Goal: Task Accomplishment & Management: Complete application form

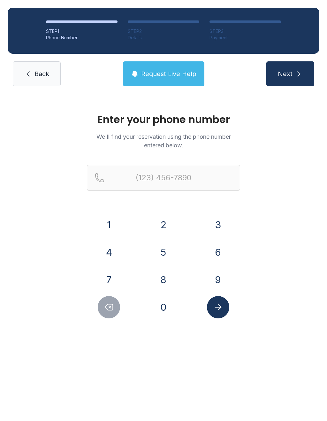
click at [218, 253] on button "6" at bounding box center [218, 252] width 22 height 22
click at [174, 226] on button "2" at bounding box center [163, 224] width 22 height 22
click at [120, 251] on button "4" at bounding box center [109, 252] width 22 height 22
click at [112, 222] on button "1" at bounding box center [109, 224] width 22 height 22
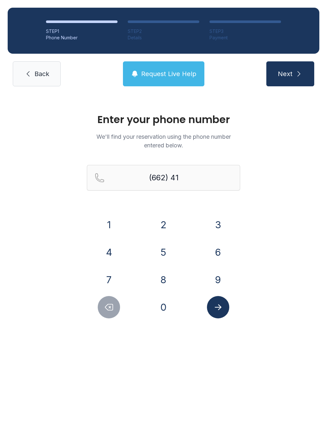
click at [174, 251] on button "5" at bounding box center [163, 252] width 22 height 22
click at [168, 242] on button "5" at bounding box center [163, 252] width 22 height 22
click at [216, 221] on button "3" at bounding box center [218, 224] width 22 height 22
click at [111, 312] on button "Delete number" at bounding box center [109, 307] width 22 height 22
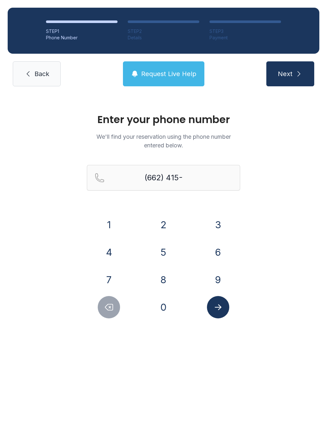
click at [172, 225] on button "2" at bounding box center [163, 224] width 22 height 22
click at [165, 249] on button "5" at bounding box center [163, 252] width 22 height 22
click at [213, 223] on button "3" at bounding box center [218, 224] width 22 height 22
click at [116, 252] on button "4" at bounding box center [109, 252] width 22 height 22
click at [223, 304] on icon "Submit lookup form" at bounding box center [218, 307] width 10 height 10
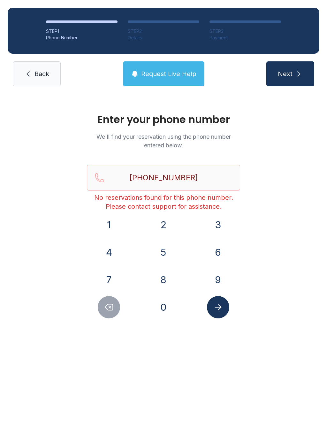
click at [107, 316] on button "Delete number" at bounding box center [109, 307] width 22 height 22
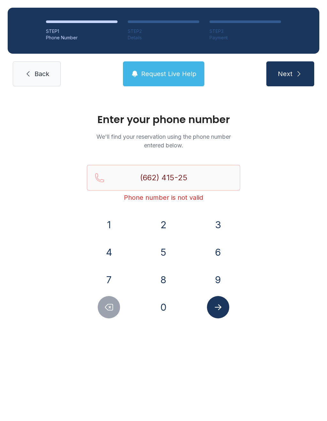
click at [113, 316] on button "Delete number" at bounding box center [109, 307] width 22 height 22
click at [117, 315] on button "Delete number" at bounding box center [109, 307] width 22 height 22
click at [115, 312] on button "Delete number" at bounding box center [109, 307] width 22 height 22
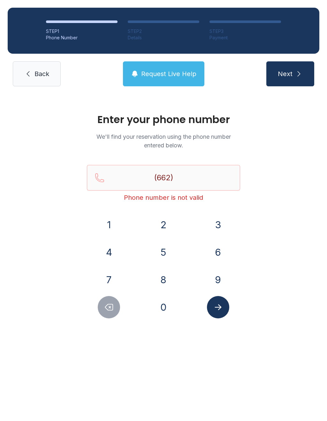
click at [115, 312] on button "Delete number" at bounding box center [109, 307] width 22 height 22
click at [112, 313] on button "Delete number" at bounding box center [109, 307] width 22 height 22
type input "(6"
click at [112, 313] on button "Delete number" at bounding box center [109, 307] width 22 height 22
click at [113, 316] on button "Delete number" at bounding box center [109, 307] width 22 height 22
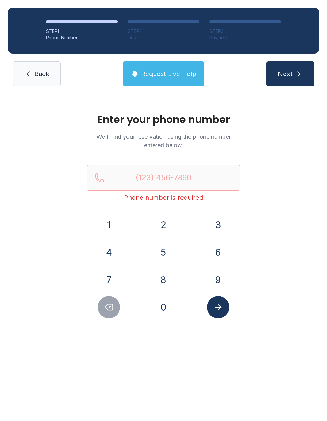
click at [113, 316] on button "Delete number" at bounding box center [109, 307] width 22 height 22
click at [111, 316] on button "Delete number" at bounding box center [109, 307] width 22 height 22
click at [219, 250] on button "6" at bounding box center [218, 252] width 22 height 22
click at [172, 223] on button "2" at bounding box center [163, 224] width 22 height 22
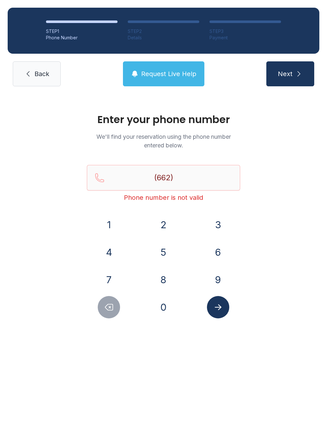
click at [122, 248] on div "4" at bounding box center [109, 252] width 44 height 22
click at [116, 219] on button "1" at bounding box center [109, 224] width 22 height 22
click at [167, 244] on button "5" at bounding box center [163, 252] width 22 height 22
click at [116, 310] on button "Delete number" at bounding box center [109, 307] width 22 height 22
click at [116, 309] on button "Delete number" at bounding box center [109, 307] width 22 height 22
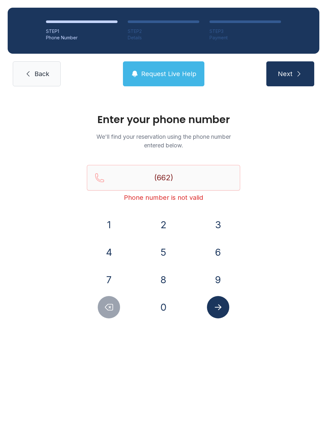
click at [112, 250] on button "4" at bounding box center [109, 252] width 22 height 22
click at [117, 223] on button "1" at bounding box center [109, 224] width 22 height 22
click at [170, 248] on button "5" at bounding box center [163, 252] width 22 height 22
click at [171, 221] on button "2" at bounding box center [163, 224] width 22 height 22
click at [167, 249] on button "5" at bounding box center [163, 252] width 22 height 22
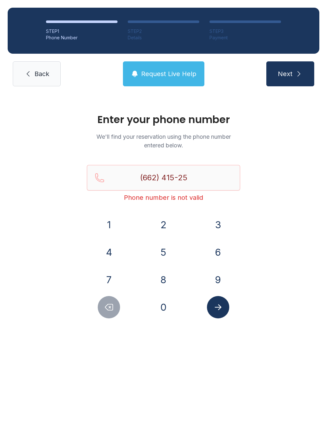
click at [215, 226] on button "3" at bounding box center [218, 224] width 22 height 22
click at [111, 251] on button "4" at bounding box center [109, 252] width 22 height 22
type input "[PHONE_NUMBER]"
click at [226, 309] on button "Submit lookup form" at bounding box center [218, 307] width 22 height 22
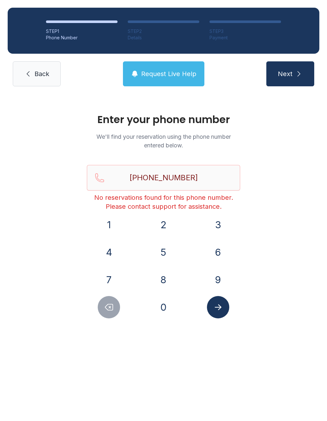
click at [42, 75] on span "Back" at bounding box center [41, 73] width 15 height 9
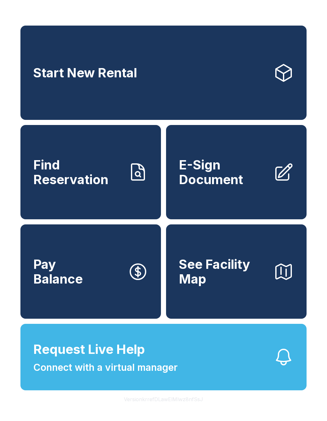
click at [214, 187] on span "E-Sign Document" at bounding box center [223, 171] width 89 height 29
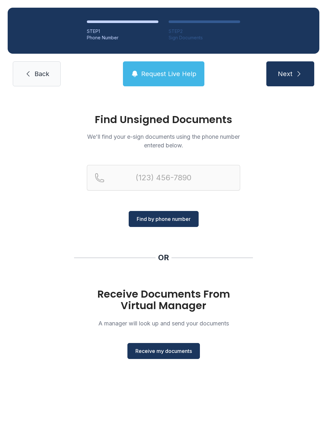
click at [138, 351] on span "Receive my documents" at bounding box center [163, 351] width 57 height 8
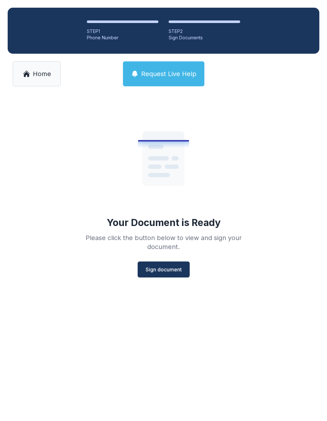
click at [146, 270] on span "Sign document" at bounding box center [164, 269] width 36 height 8
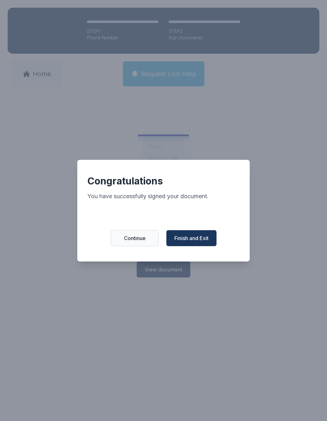
click at [207, 240] on span "Finish and Exit" at bounding box center [191, 238] width 34 height 8
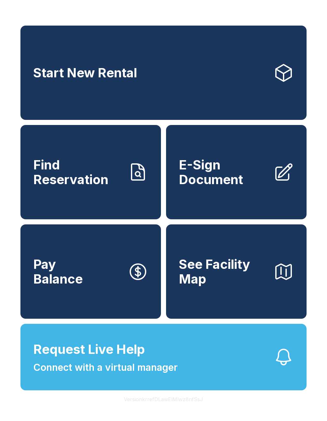
click at [215, 180] on span "E-Sign Document" at bounding box center [223, 171] width 89 height 29
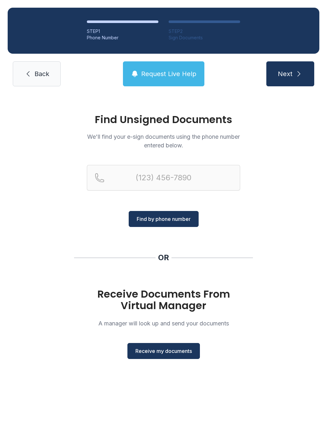
click at [136, 347] on button "Receive my documents" at bounding box center [163, 351] width 73 height 16
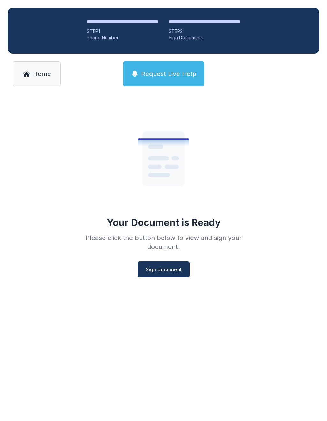
click at [147, 271] on span "Sign document" at bounding box center [164, 269] width 36 height 8
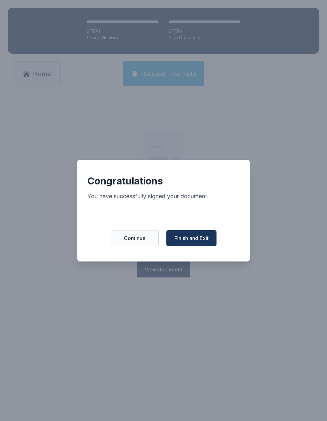
click at [194, 242] on span "Finish and Exit" at bounding box center [191, 238] width 34 height 8
